Goal: Use online tool/utility: Utilize a website feature to perform a specific function

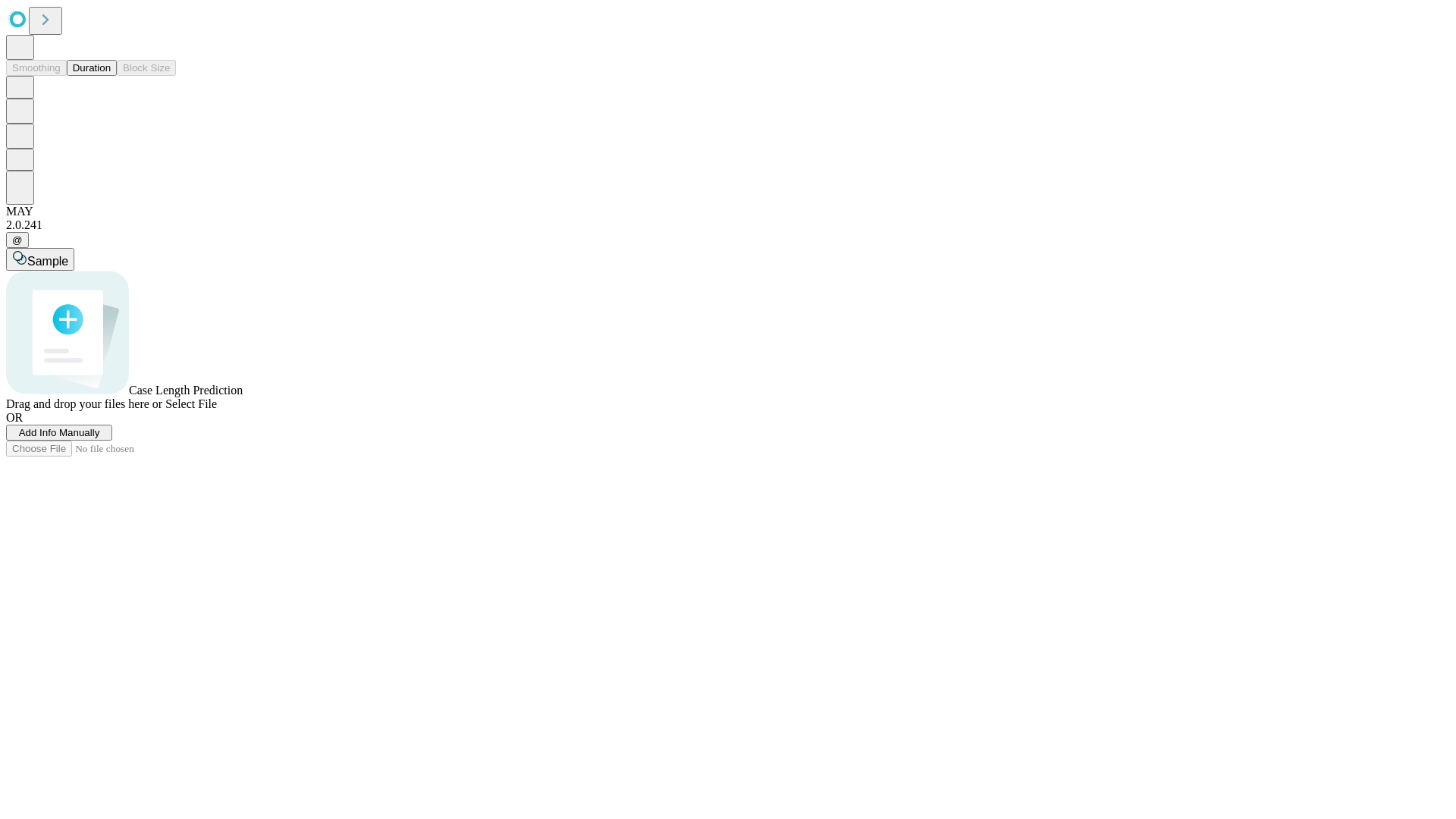
click at [111, 76] on button "Duration" at bounding box center [91, 68] width 50 height 16
click at [100, 438] on span "Add Info Manually" at bounding box center [59, 432] width 81 height 11
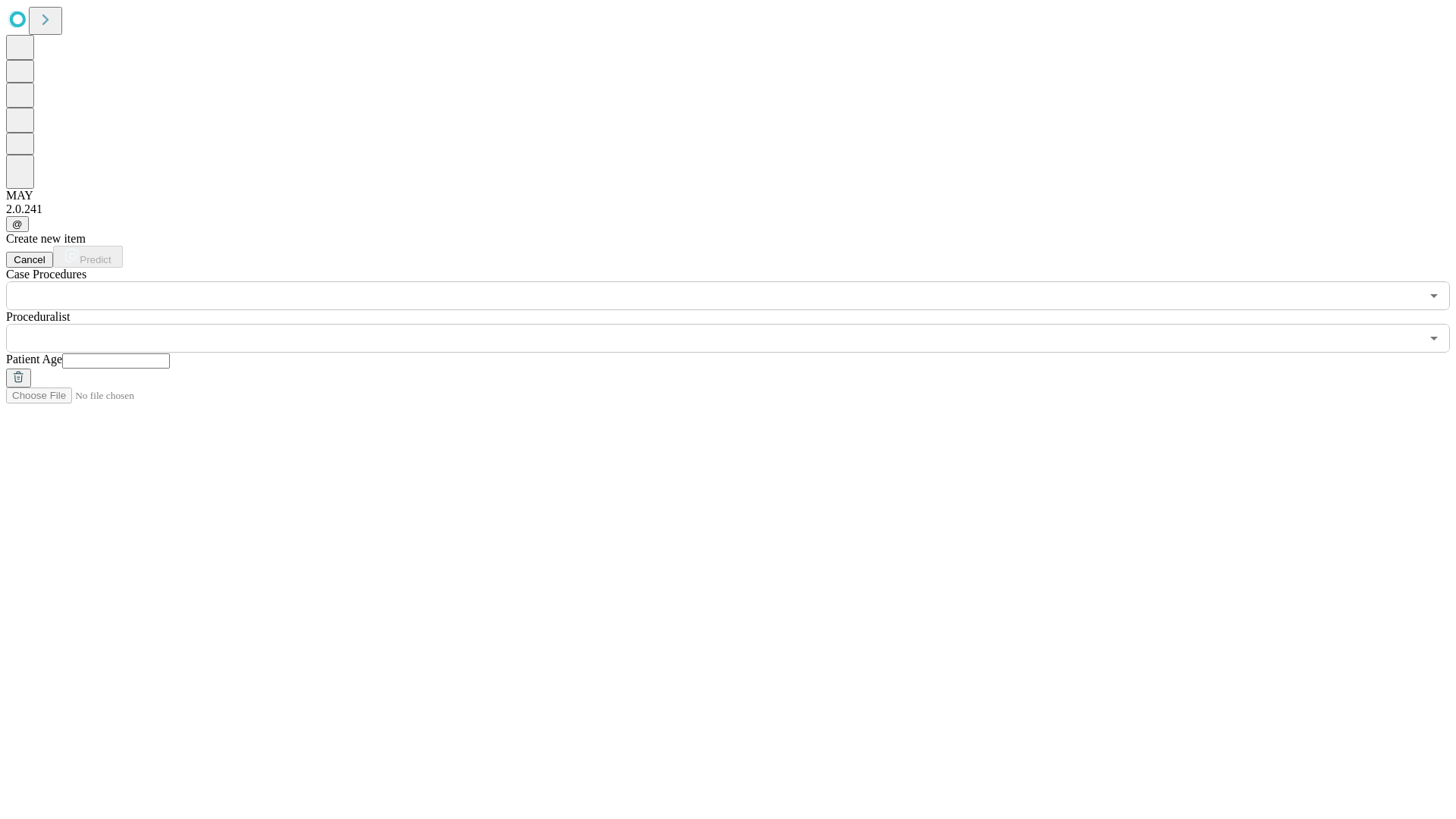
click at [170, 354] on input "text" at bounding box center [116, 361] width 108 height 15
type input "**"
click at [738, 324] on input "text" at bounding box center [713, 338] width 1414 height 29
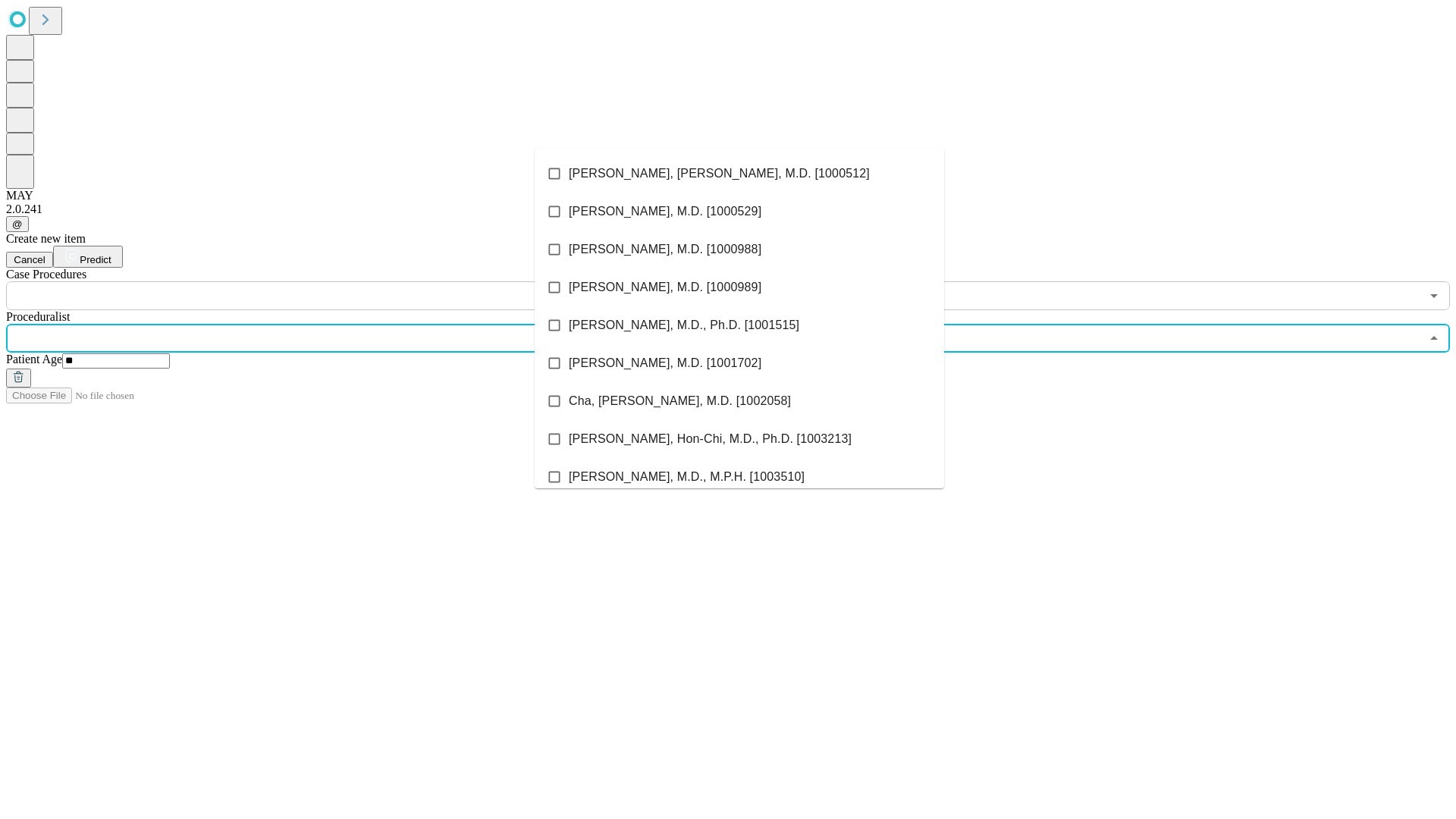
click at [739, 173] on li "[PERSON_NAME], [PERSON_NAME], M.D. [1000512]" at bounding box center [739, 174] width 409 height 38
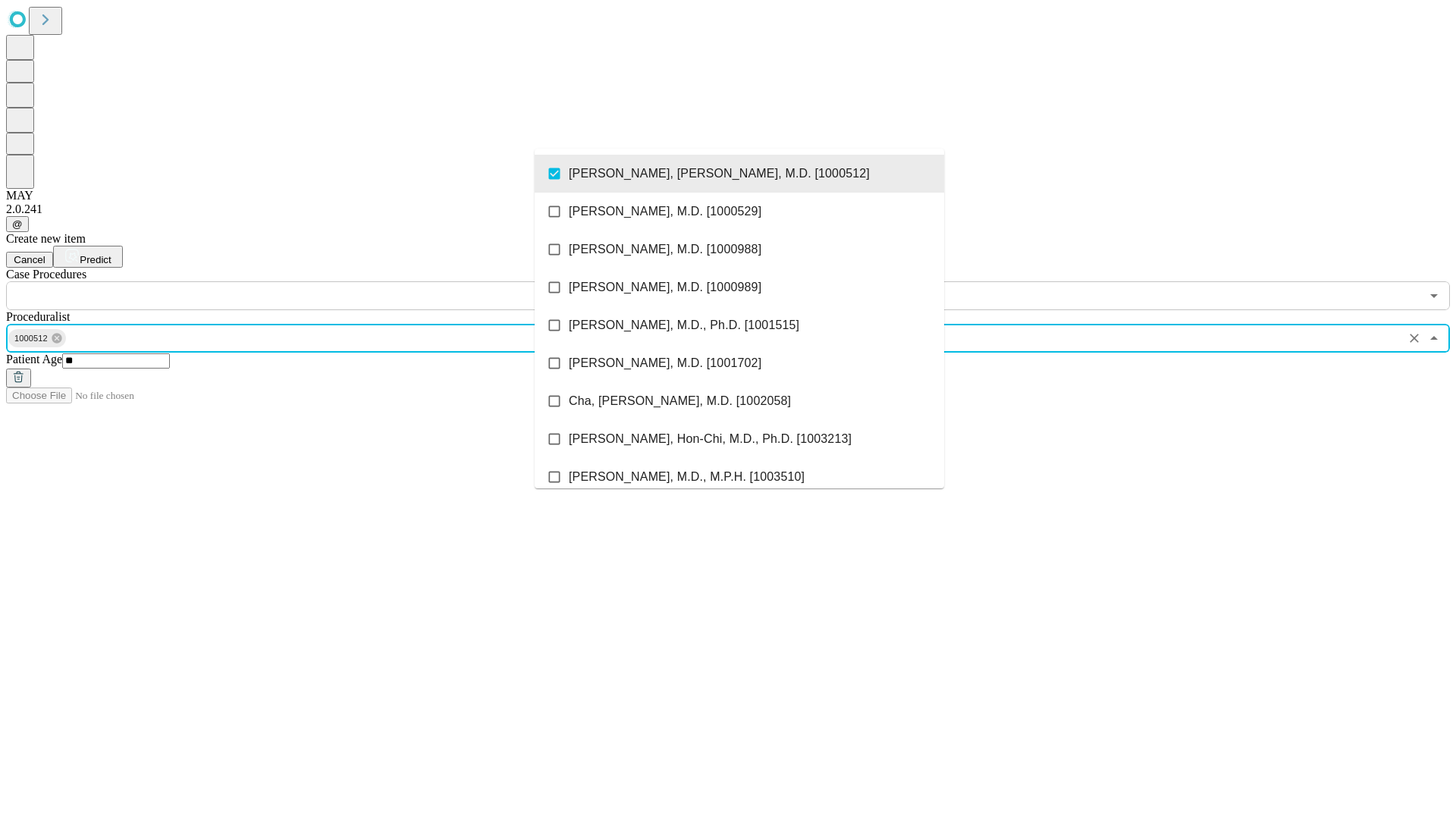
click at [319, 281] on input "text" at bounding box center [713, 295] width 1414 height 29
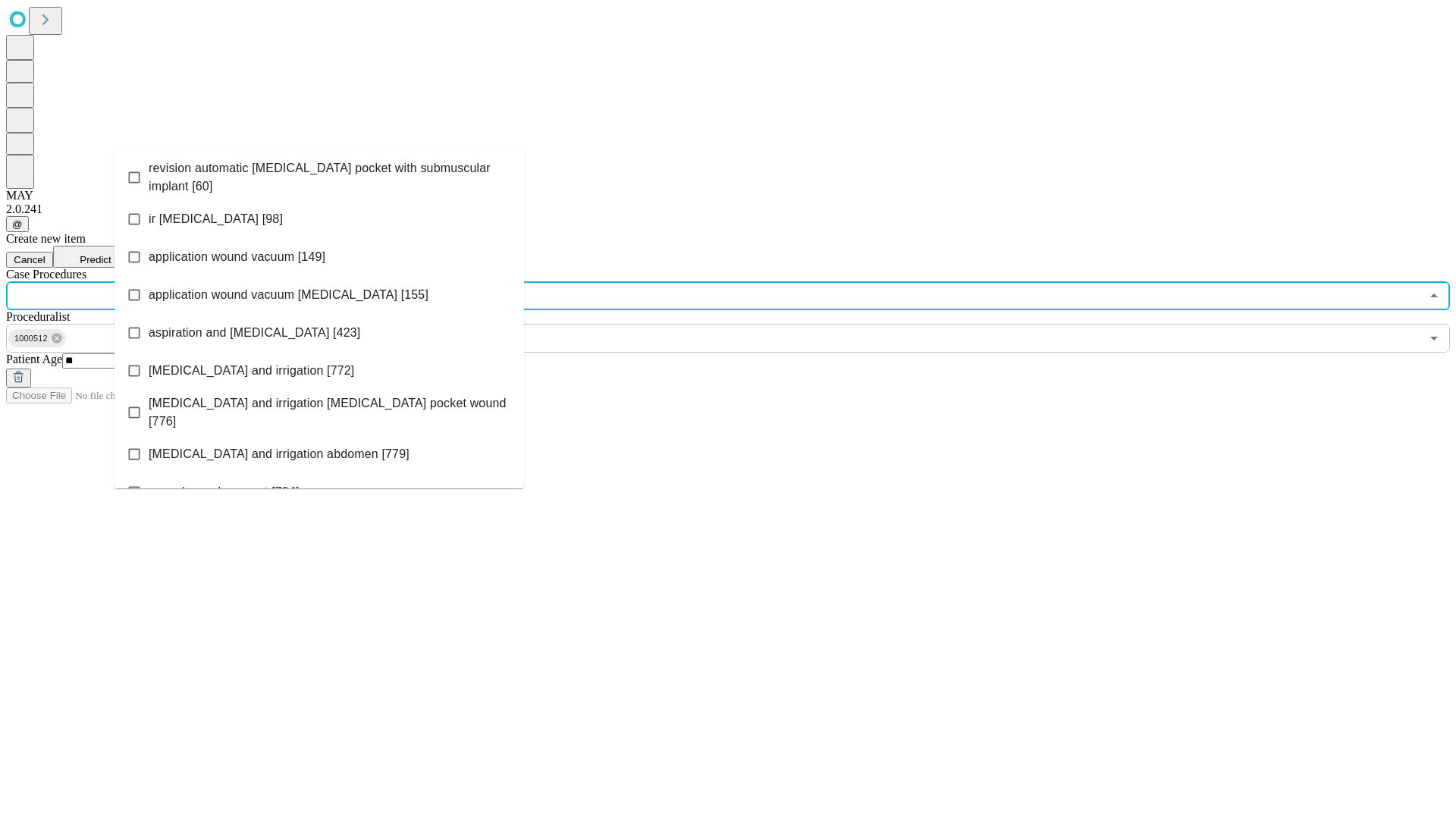
click at [320, 173] on span "revision automatic [MEDICAL_DATA] pocket with submuscular implant [60]" at bounding box center [330, 178] width 363 height 37
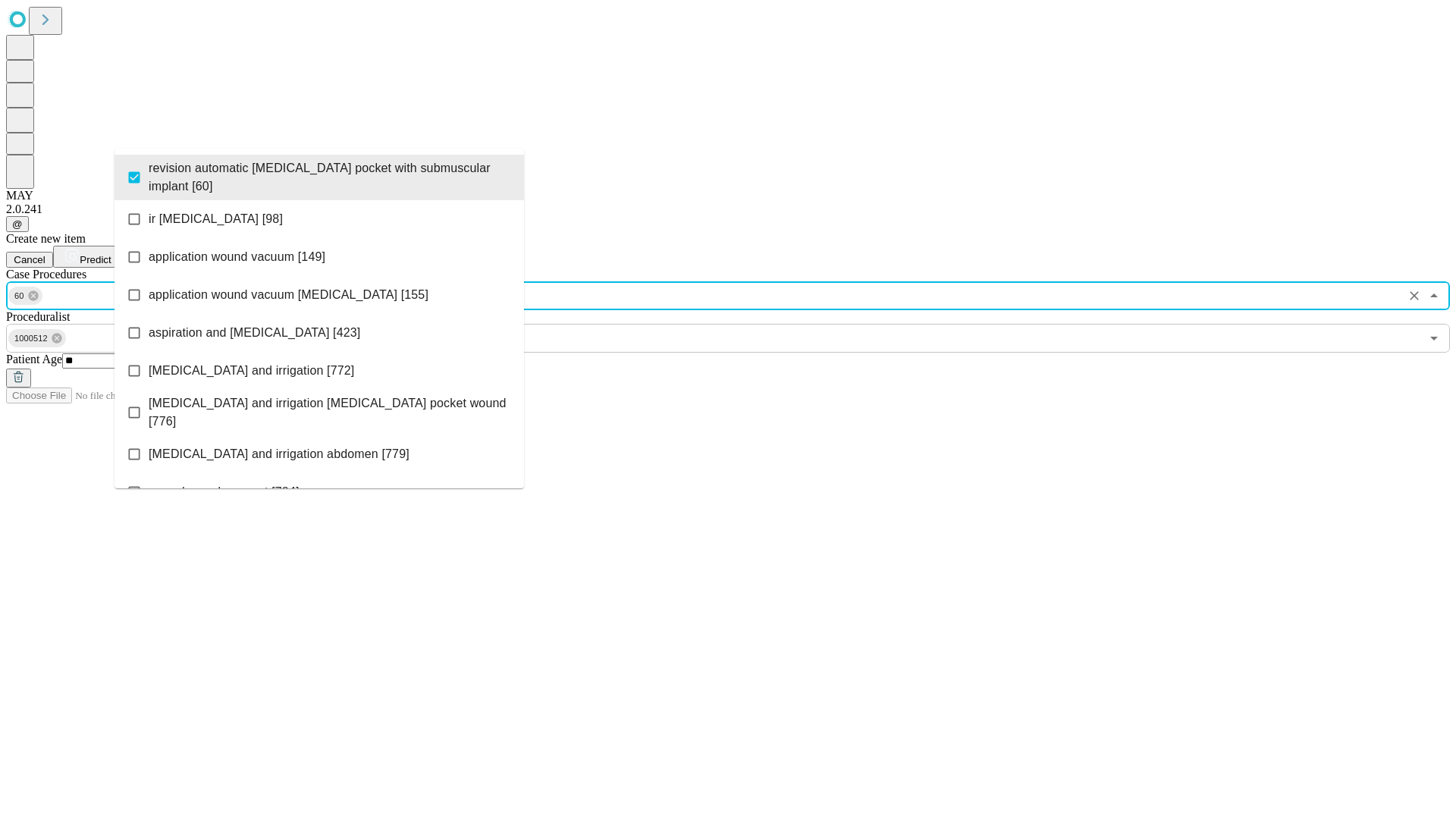
click at [111, 254] on span "Predict" at bounding box center [95, 260] width 31 height 11
